Goal: Transaction & Acquisition: Purchase product/service

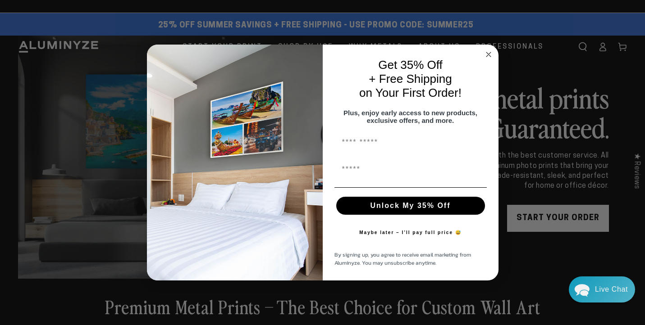
click at [489, 52] on icon "Close dialog" at bounding box center [488, 54] width 5 height 5
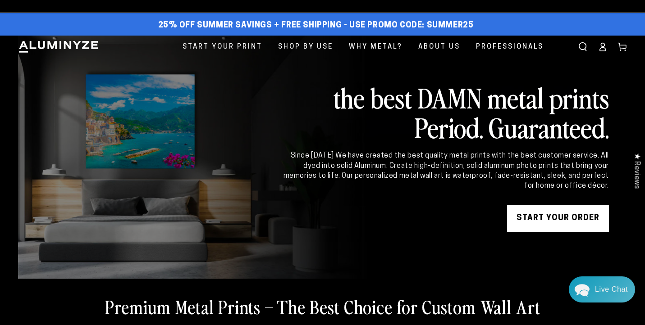
click at [567, 224] on link "START YOUR Order" at bounding box center [558, 218] width 102 height 27
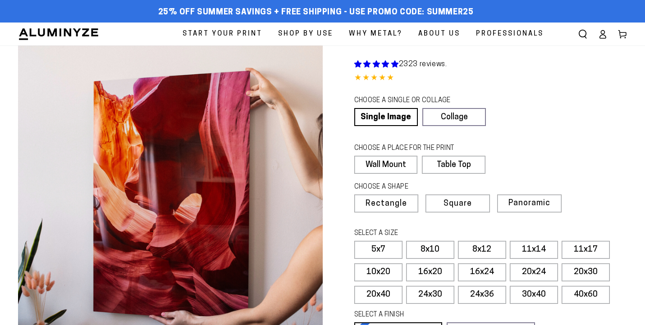
select select "**********"
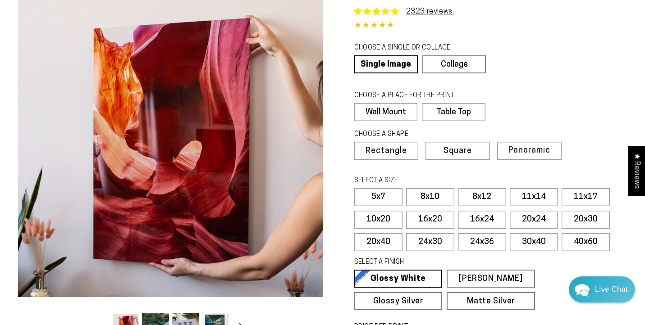
scroll to position [57, 0]
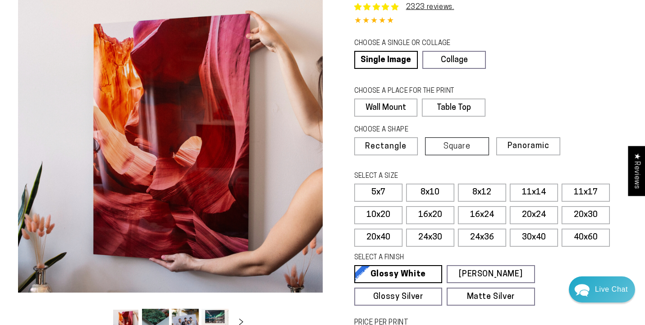
click at [466, 144] on span "Square" at bounding box center [457, 147] width 27 height 8
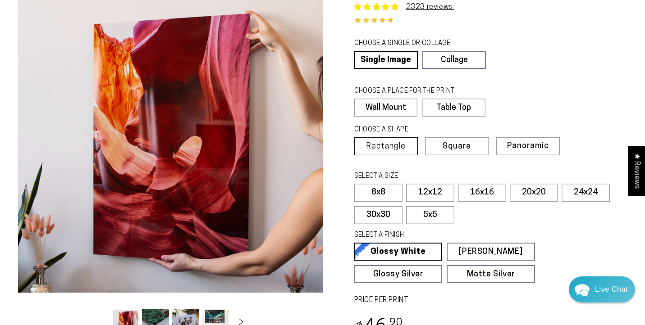
click at [380, 146] on span "Rectangle" at bounding box center [386, 147] width 40 height 8
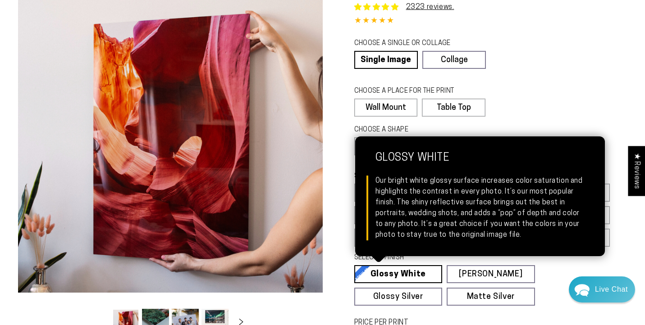
click at [384, 275] on link "Glossy White Glossy White Our bright white glossy surface increases color satur…" at bounding box center [398, 274] width 88 height 18
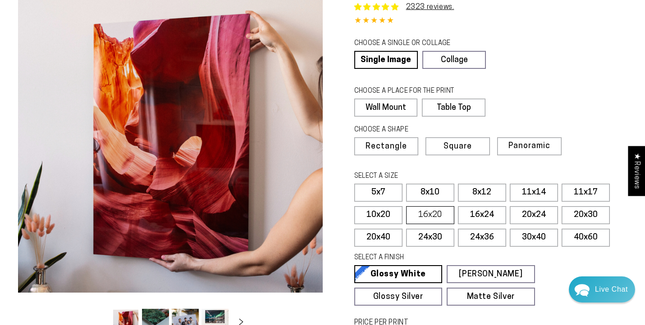
click at [428, 211] on label "16x20" at bounding box center [430, 215] width 48 height 18
click at [489, 216] on label "16x24" at bounding box center [482, 215] width 48 height 18
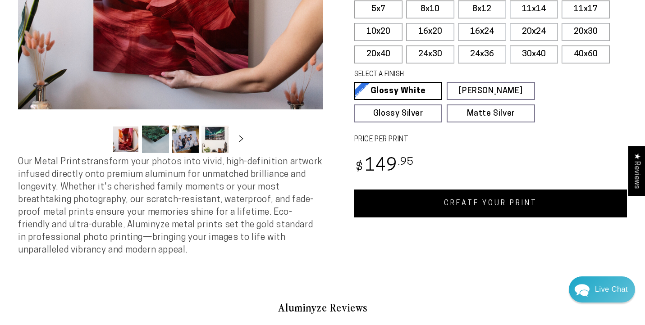
scroll to position [242, 0]
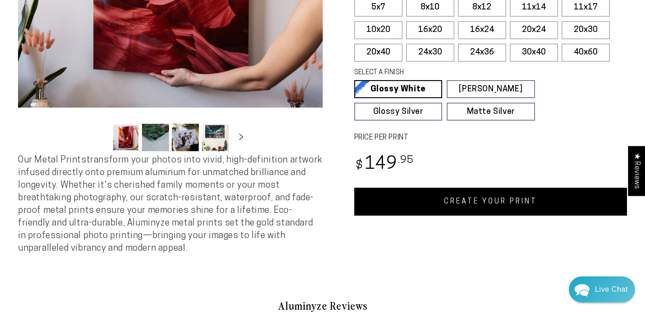
click at [458, 191] on link "CREATE YOUR PRINT" at bounding box center [490, 202] width 273 height 28
